Goal: Task Accomplishment & Management: Complete application form

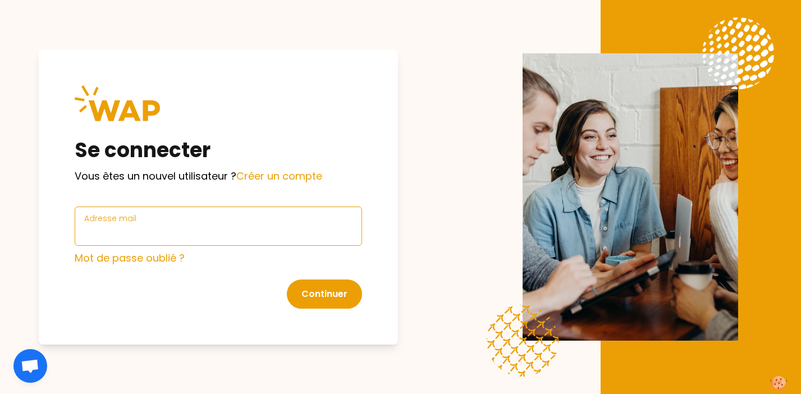
click at [168, 226] on input "Adresse mail" at bounding box center [218, 233] width 268 height 16
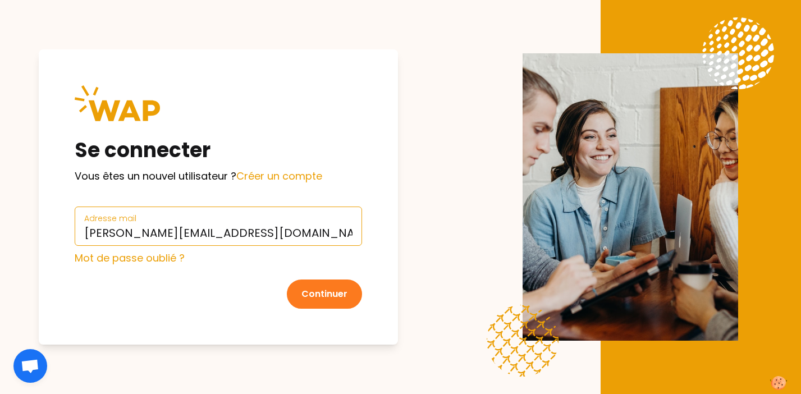
type input "[PERSON_NAME][EMAIL_ADDRESS][DOMAIN_NAME]"
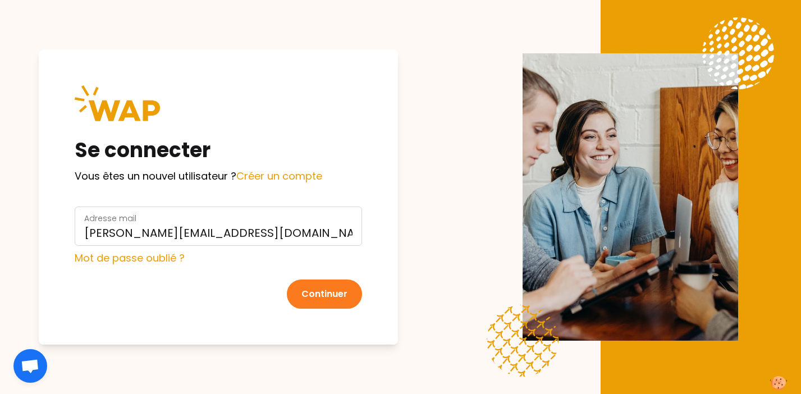
click at [314, 297] on button "Continuer" at bounding box center [324, 293] width 75 height 29
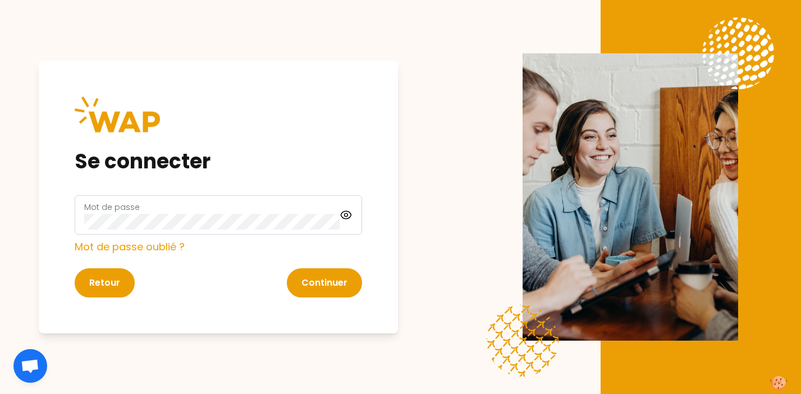
click at [337, 212] on div "Mot de passe" at bounding box center [211, 214] width 255 height 29
click at [344, 212] on icon at bounding box center [345, 214] width 13 height 13
click at [332, 284] on button "Continuer" at bounding box center [324, 282] width 75 height 29
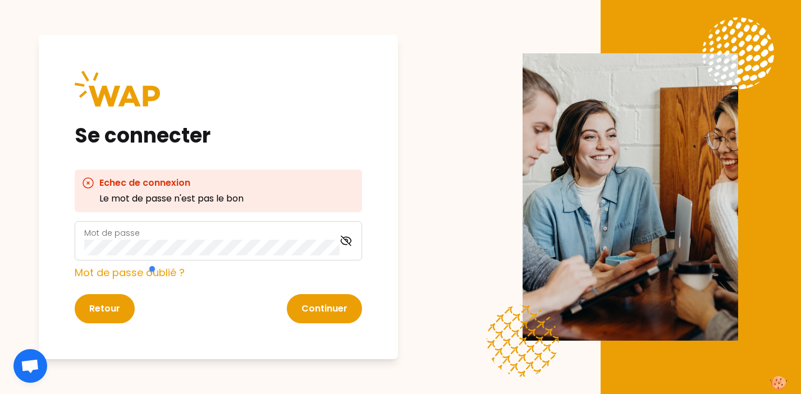
click at [21, 207] on div "Se connecter Echec de connexion Le mot de passe n'est pas le bon Mot de passe M…" at bounding box center [400, 197] width 801 height 394
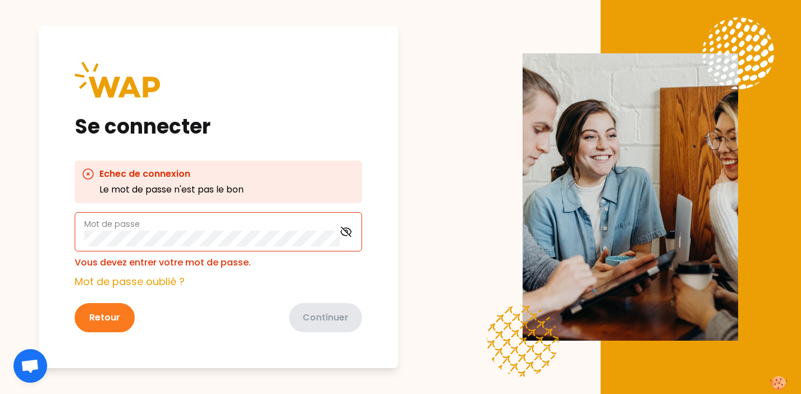
click at [116, 320] on button "Retour" at bounding box center [105, 317] width 60 height 29
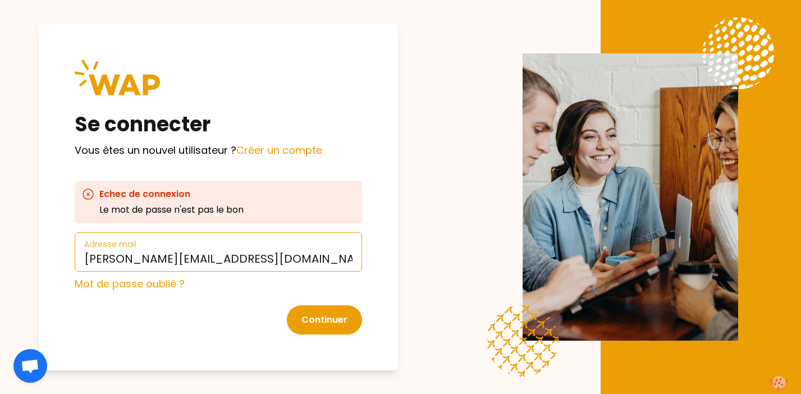
click at [132, 259] on input "[PERSON_NAME][EMAIL_ADDRESS][DOMAIN_NAME]" at bounding box center [218, 259] width 268 height 16
click at [227, 256] on input "[PERSON_NAME][EMAIL_ADDRESS][DOMAIN_NAME]" at bounding box center [218, 259] width 268 height 16
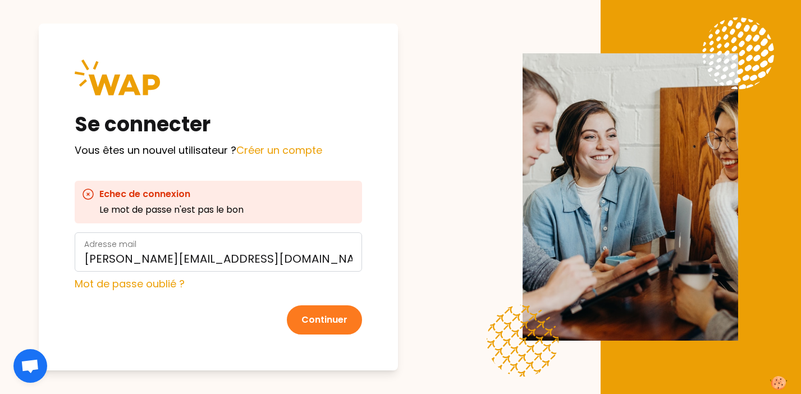
click at [330, 318] on button "Continuer" at bounding box center [324, 319] width 75 height 29
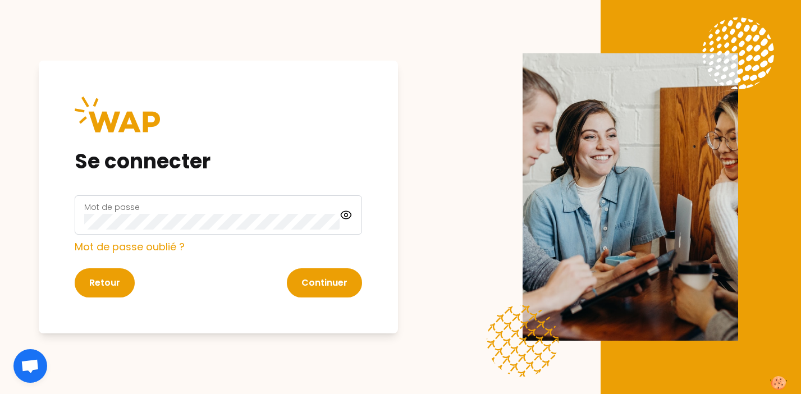
click at [170, 232] on div "Mot de passe" at bounding box center [218, 214] width 287 height 39
click at [344, 211] on icon at bounding box center [346, 214] width 10 height 7
click at [334, 169] on h1 "Se connecter" at bounding box center [218, 161] width 287 height 22
click at [346, 284] on button "Continuer" at bounding box center [324, 282] width 75 height 29
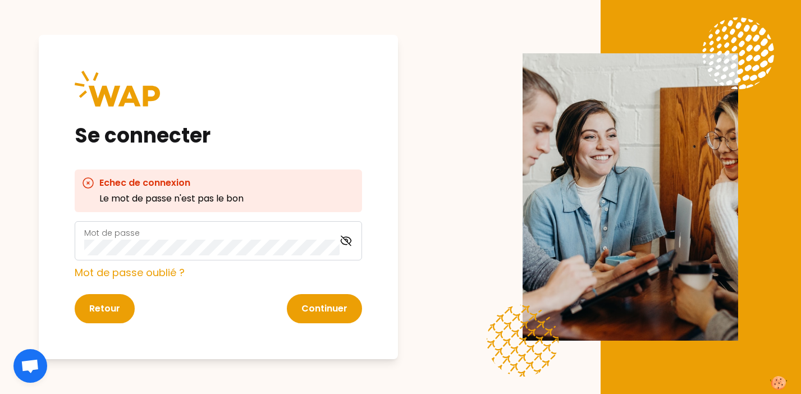
click at [226, 160] on div "Se connecter Echec de connexion Le mot de passe n'est pas le bon Mot de passe M…" at bounding box center [218, 197] width 359 height 324
click at [117, 306] on button "Retour" at bounding box center [105, 308] width 60 height 29
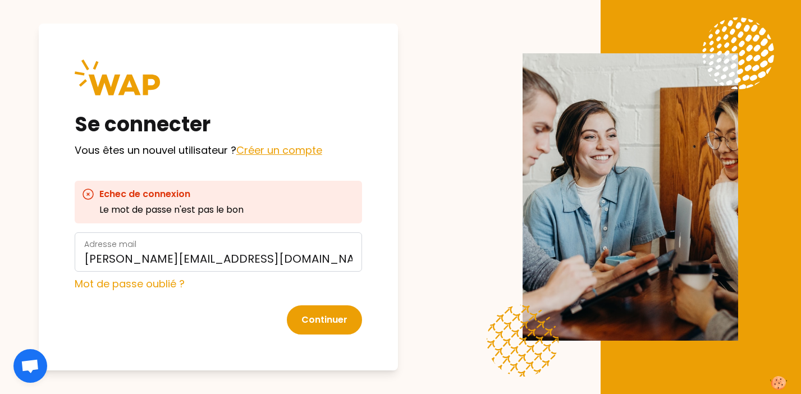
click at [301, 148] on link "Créer un compte" at bounding box center [279, 150] width 86 height 14
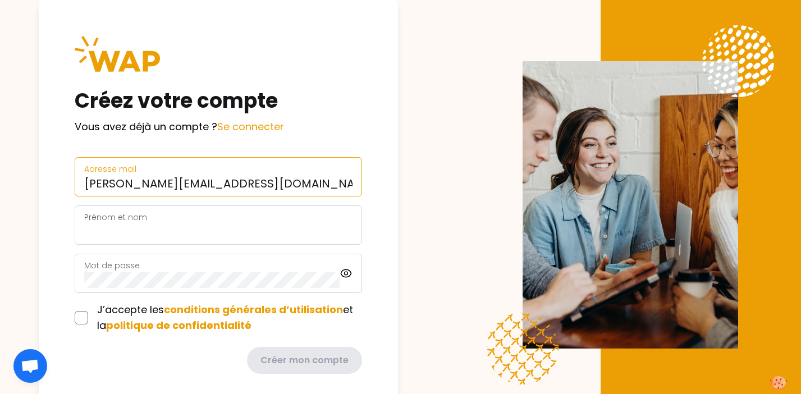
click at [117, 184] on input "[PERSON_NAME][EMAIL_ADDRESS][DOMAIN_NAME]" at bounding box center [218, 184] width 268 height 16
type input "[PERSON_NAME][EMAIL_ADDRESS][DOMAIN_NAME]"
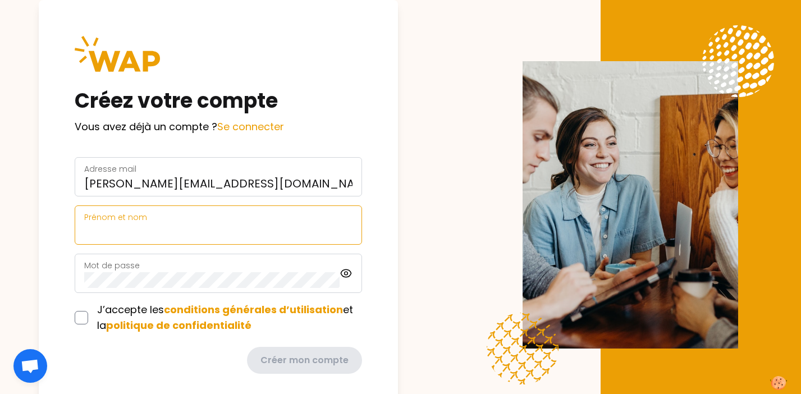
click at [99, 236] on input "Prénom et nom" at bounding box center [218, 232] width 268 height 16
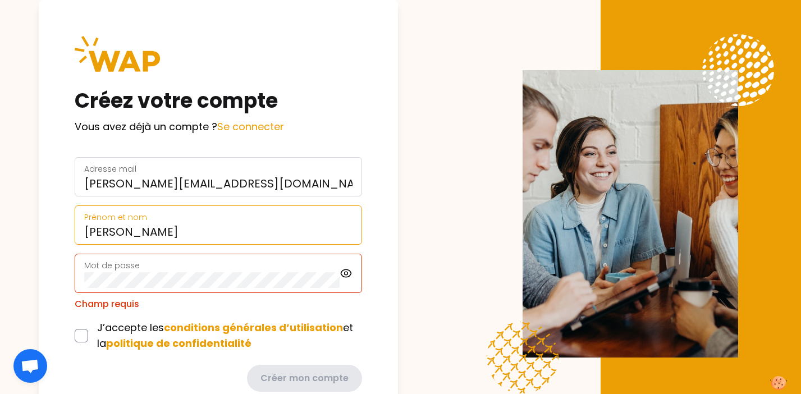
drag, startPoint x: 164, startPoint y: 230, endPoint x: 115, endPoint y: 230, distance: 49.4
click at [114, 230] on input "[PERSON_NAME]" at bounding box center [218, 232] width 268 height 16
type input "diane+"
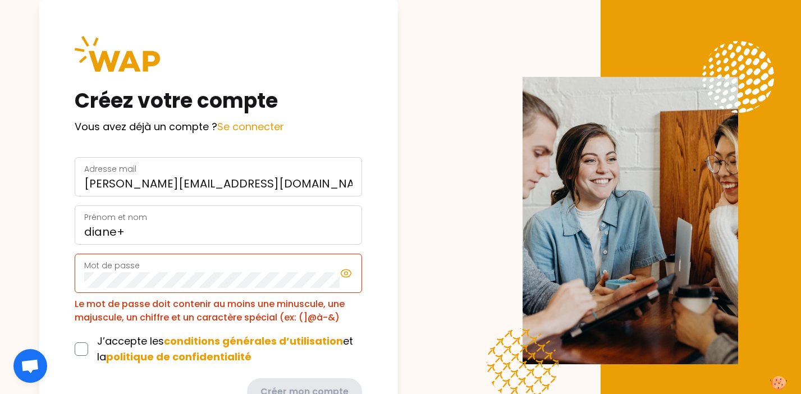
click at [347, 269] on icon at bounding box center [346, 272] width 10 height 7
click at [32, 265] on div "Créez votre compte Vous avez déjà un compte ? Se connecter Adresse mail [EMAIL_…" at bounding box center [400, 197] width 801 height 394
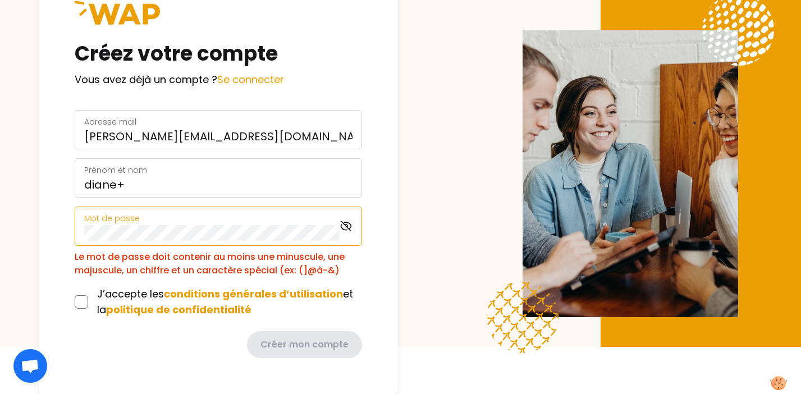
click at [39, 229] on div "Créez votre compte Vous avez déjà un compte ? Se connecter Adresse mail [EMAIL_…" at bounding box center [218, 173] width 359 height 441
click at [81, 298] on input "checkbox" at bounding box center [81, 301] width 13 height 13
checkbox input "true"
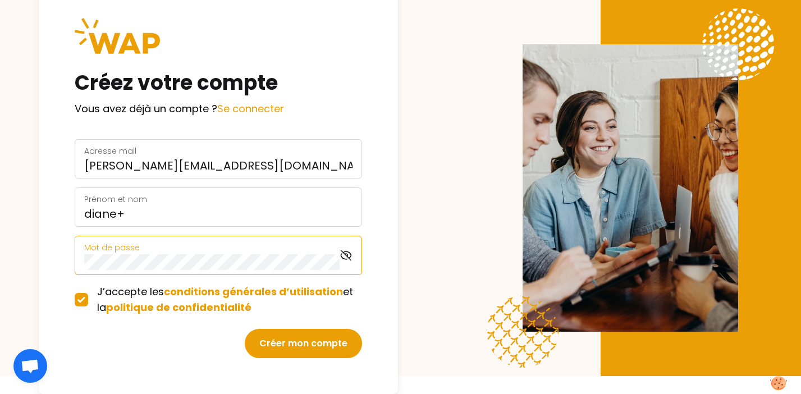
scroll to position [18, 0]
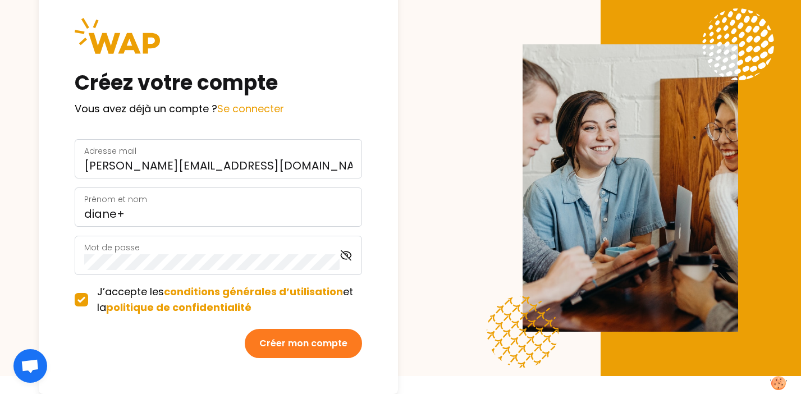
click at [330, 347] on button "Créer mon compte" at bounding box center [303, 343] width 117 height 29
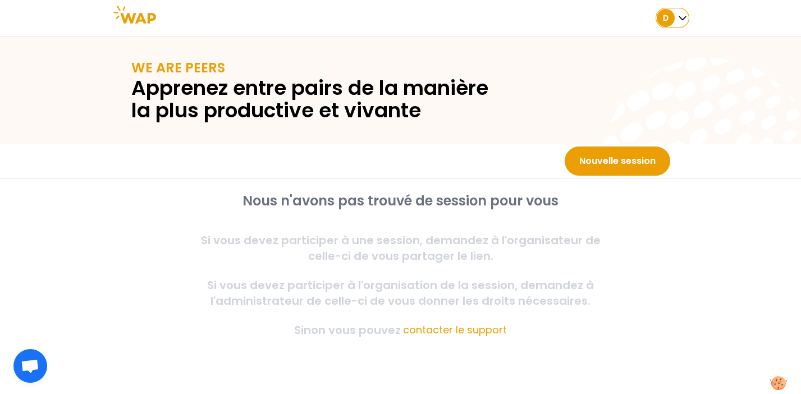
click at [682, 20] on icon "button" at bounding box center [682, 17] width 11 height 11
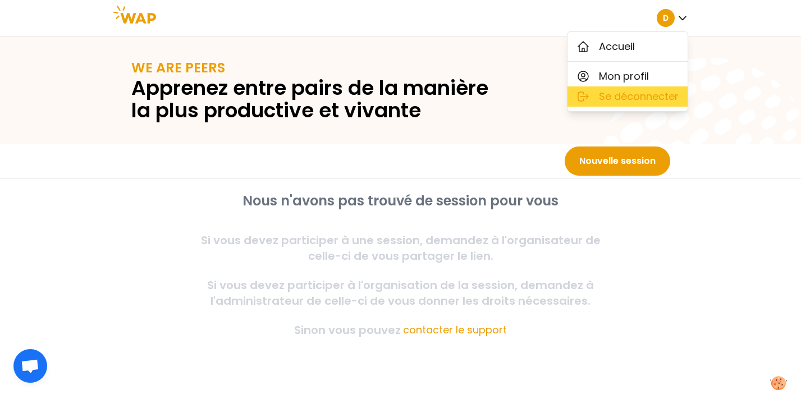
click at [624, 99] on span "Se déconnecter" at bounding box center [639, 97] width 80 height 16
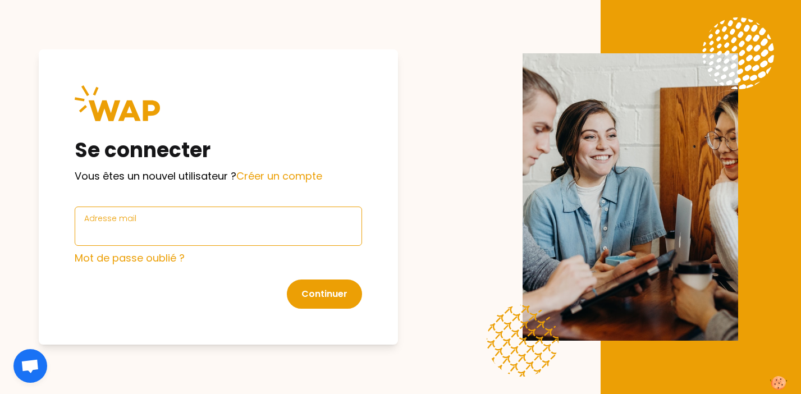
click at [150, 233] on input "Adresse mail" at bounding box center [218, 233] width 268 height 16
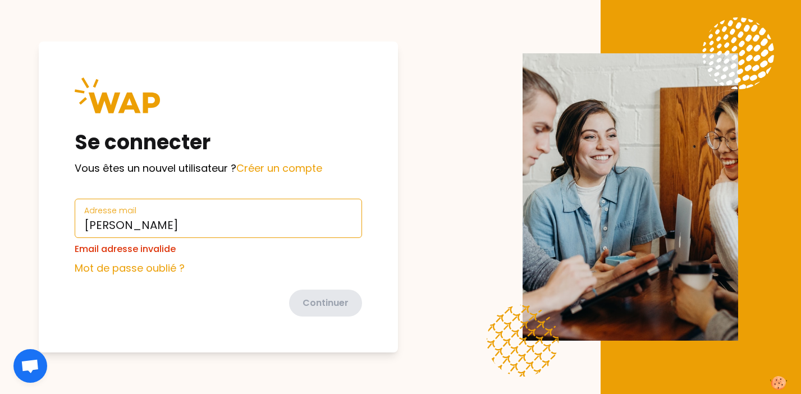
type input "[PERSON_NAME][EMAIL_ADDRESS][DOMAIN_NAME]"
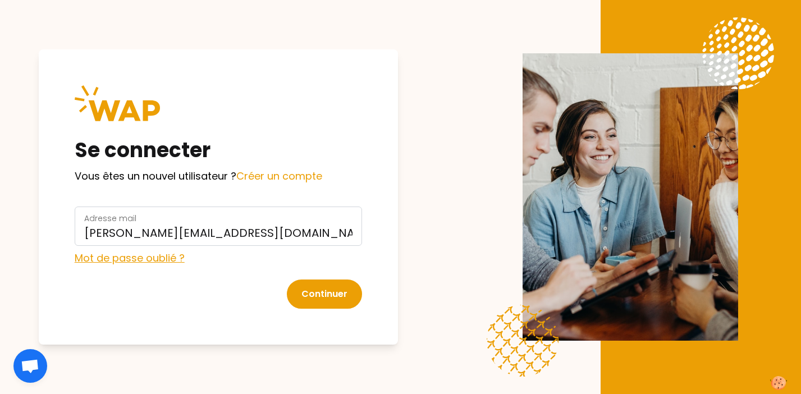
click at [169, 257] on link "Mot de passe oublié ?" at bounding box center [130, 258] width 110 height 14
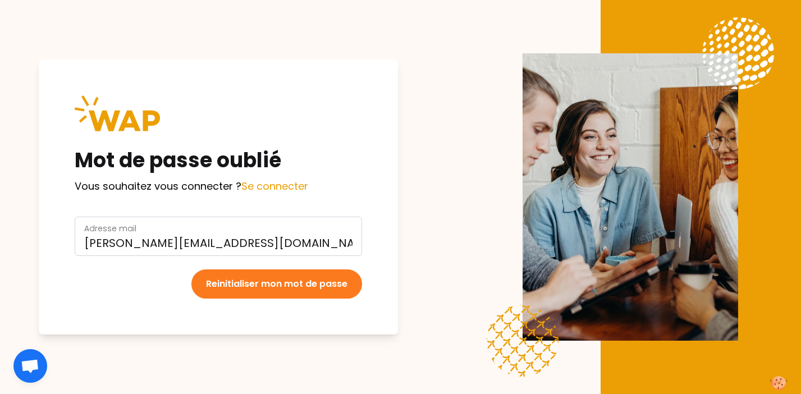
click at [254, 293] on button "Reinitialiser mon mot de passe" at bounding box center [276, 283] width 171 height 29
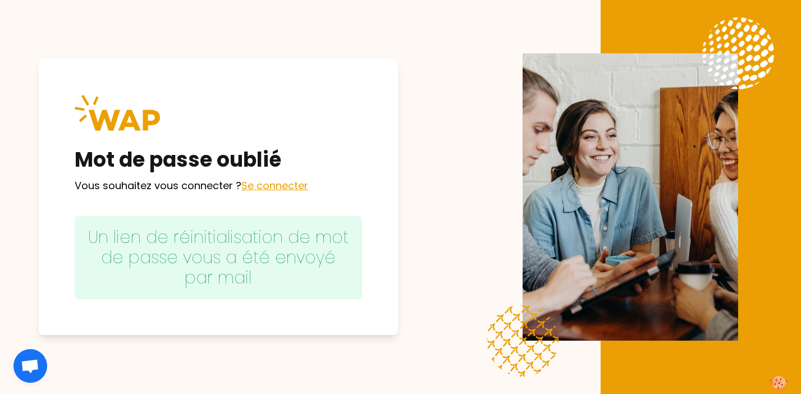
click at [265, 184] on link "Se connecter" at bounding box center [274, 185] width 67 height 14
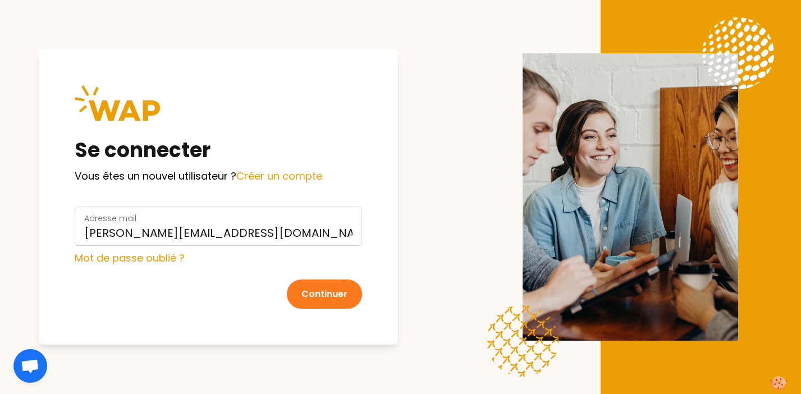
click at [312, 291] on button "Continuer" at bounding box center [324, 293] width 75 height 29
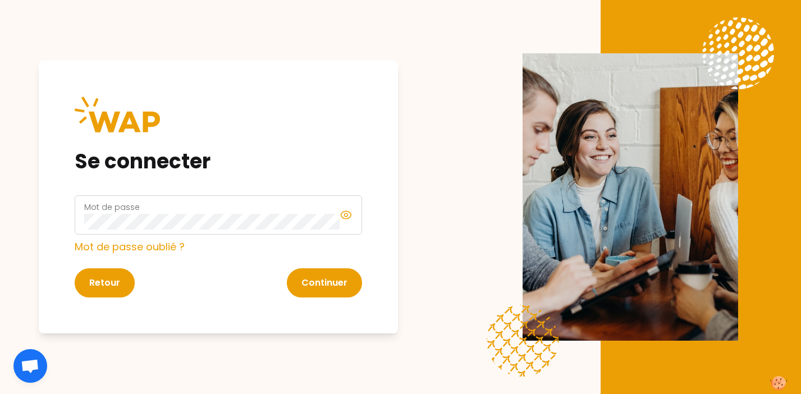
click at [348, 210] on icon at bounding box center [345, 214] width 13 height 13
click at [229, 180] on div "Se connecter Mot de passe Mot de passe oublié ? Retour Continuer" at bounding box center [218, 197] width 359 height 273
click at [338, 287] on button "Continuer" at bounding box center [324, 282] width 75 height 29
